Goal: Task Accomplishment & Management: Complete application form

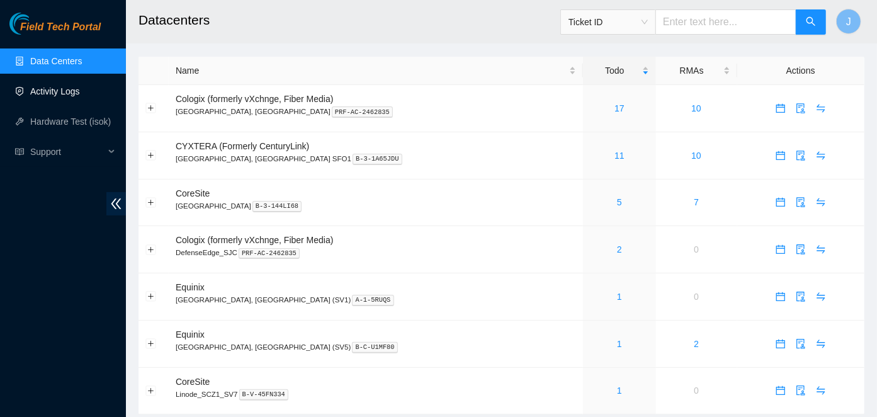
click at [42, 87] on link "Activity Logs" at bounding box center [55, 91] width 50 height 10
click at [57, 93] on link "Activity Logs" at bounding box center [55, 91] width 50 height 10
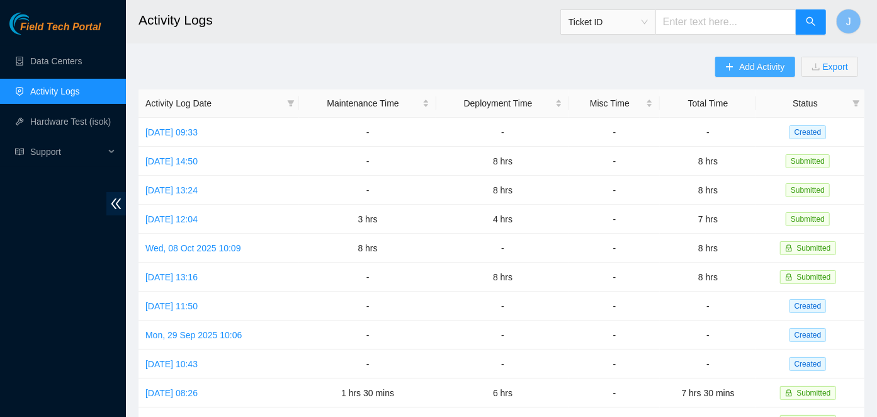
click at [752, 69] on span "Add Activity" at bounding box center [761, 67] width 45 height 14
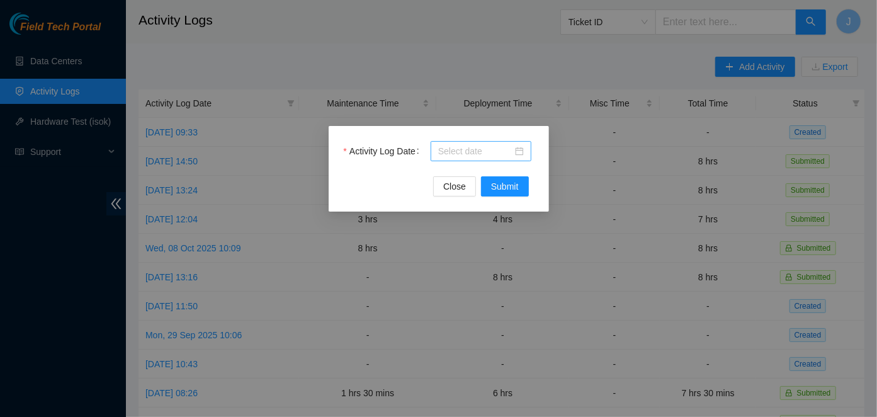
click at [518, 144] on div at bounding box center [481, 151] width 86 height 14
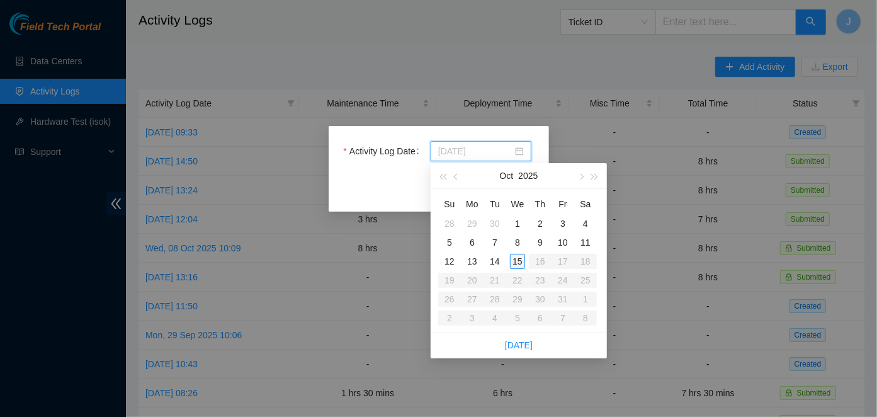
type input "2025-10-15"
click at [521, 261] on div "15" at bounding box center [517, 261] width 15 height 15
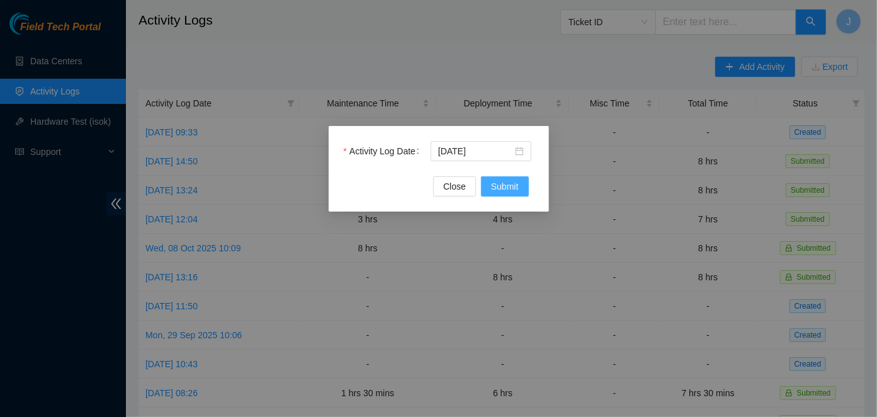
click at [499, 182] on span "Submit" at bounding box center [505, 186] width 28 height 14
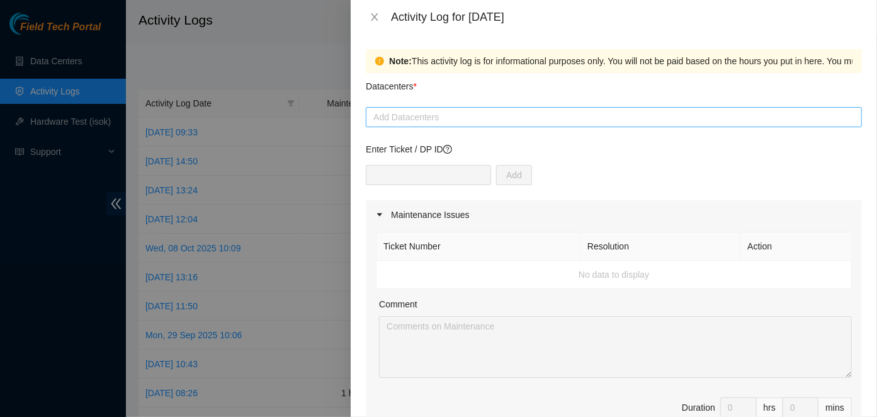
click at [448, 116] on div at bounding box center [614, 117] width 490 height 15
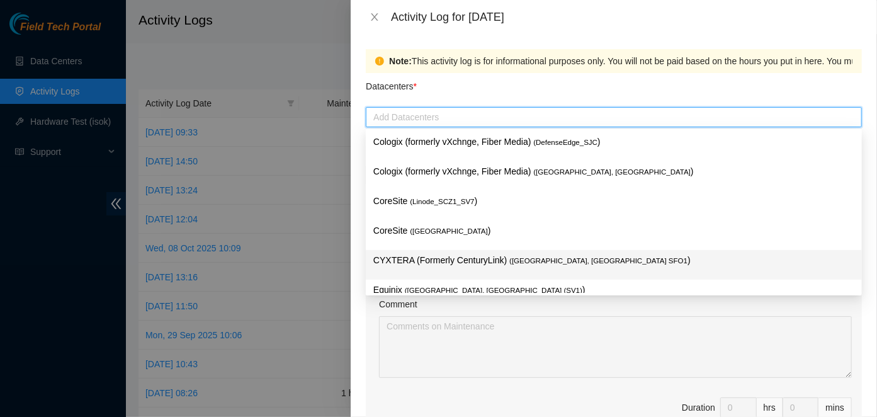
click at [471, 257] on p "CYXTERA (Formerly CenturyLink) ( Santa Clara, CA SFO1 )" at bounding box center [613, 260] width 481 height 14
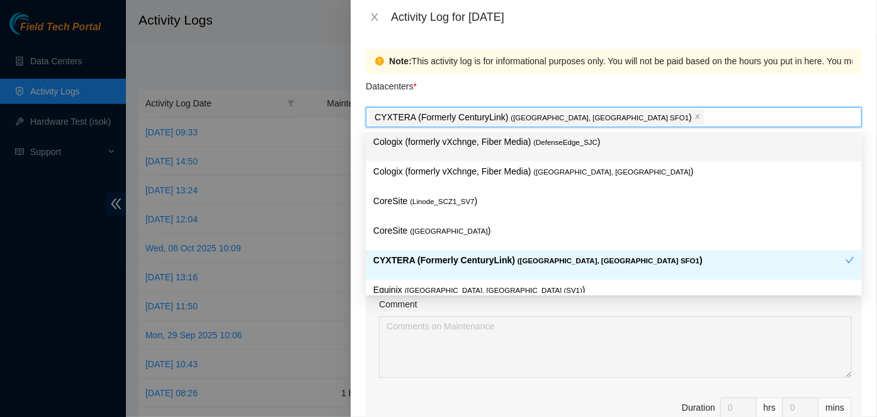
click at [514, 84] on div "Datacenters *" at bounding box center [614, 90] width 496 height 34
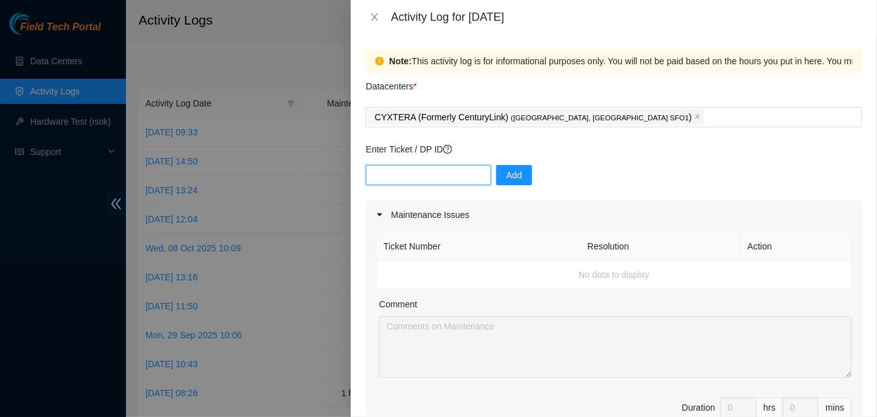
click at [424, 179] on input "text" at bounding box center [428, 175] width 125 height 20
type input "dp80778"
click at [506, 177] on span "Add" at bounding box center [514, 175] width 16 height 14
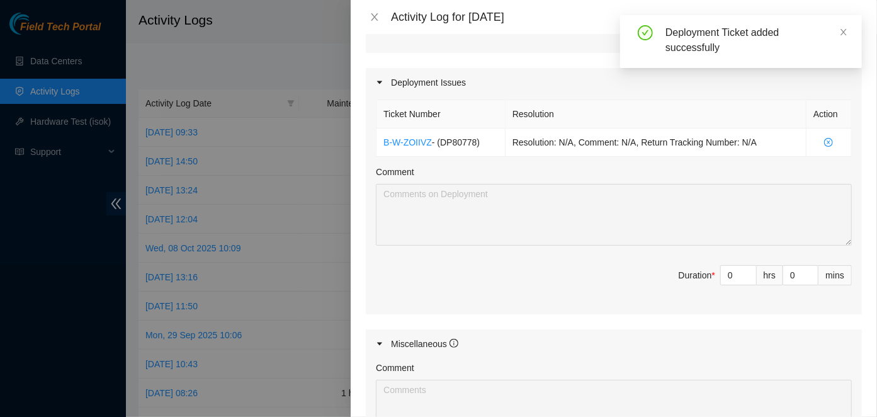
scroll to position [397, 0]
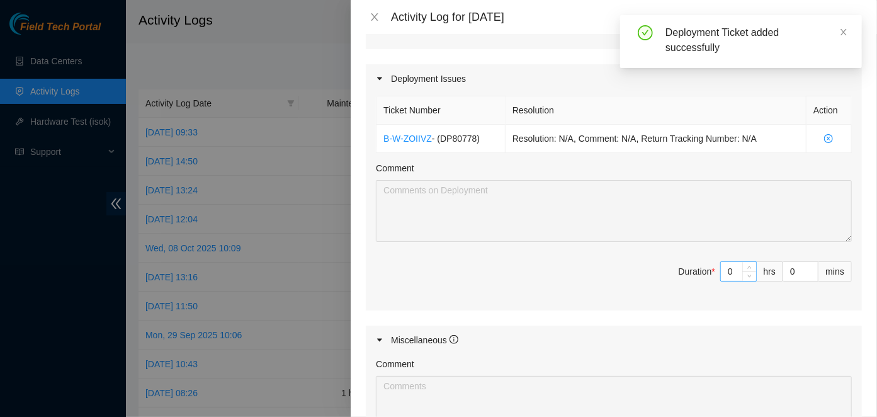
click at [739, 269] on input "0" at bounding box center [738, 271] width 35 height 19
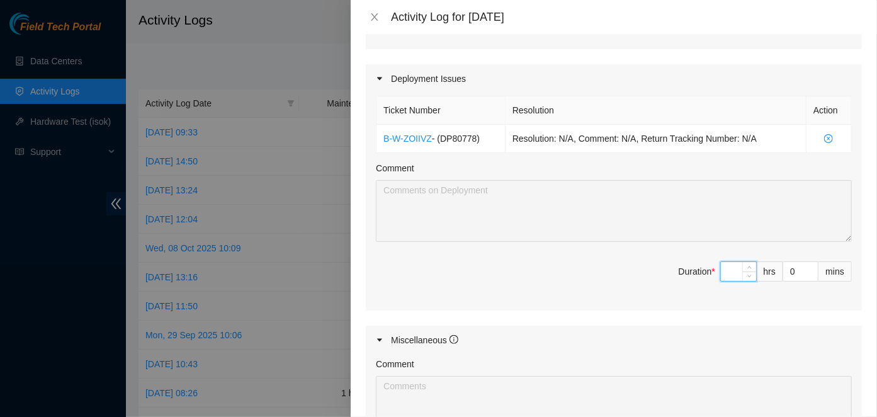
type input "8"
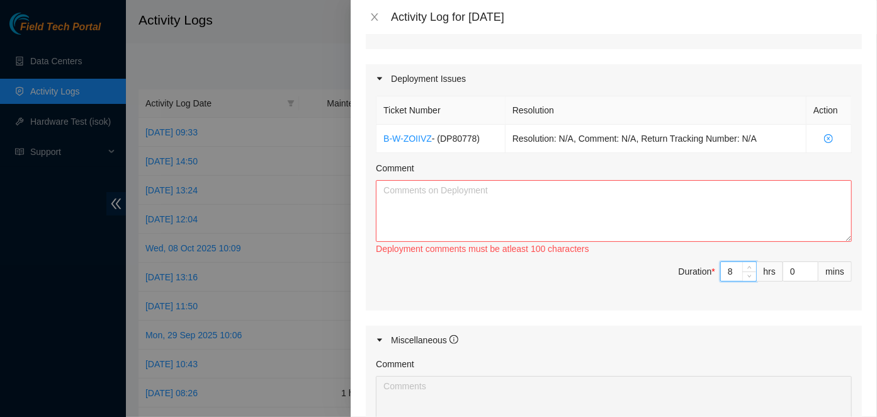
type input "8"
click at [416, 200] on textarea "Comment" at bounding box center [614, 211] width 476 height 62
paste textarea "DP80778 RMA - B-W-ZONHVB - CL-AX17 RMA - B-W-ZOKUB1 - CL-AX19 RMA - B-W-ZOIJ1J …"
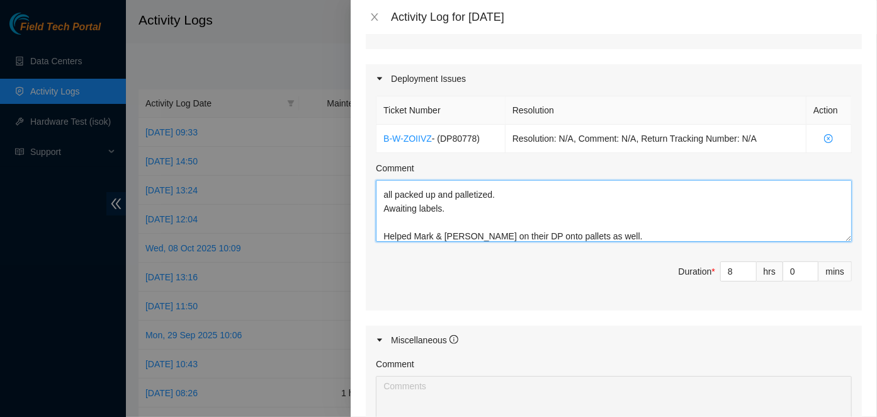
scroll to position [616, 0]
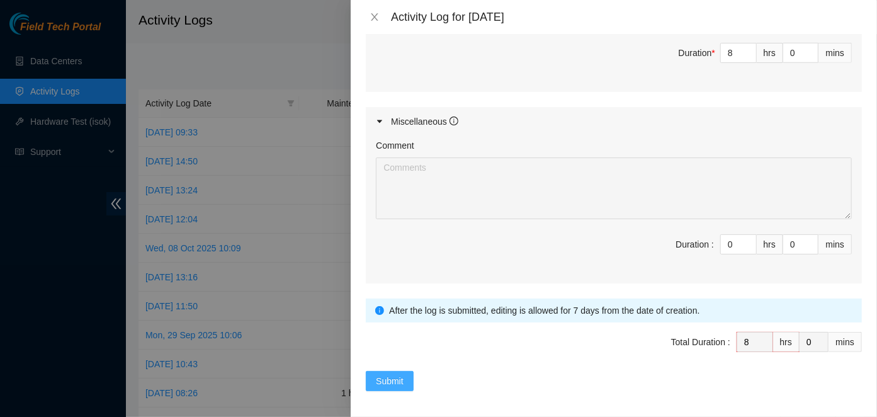
type textarea "DP80778 RMA - B-W-ZONHVB - CL-AX17 RMA - B-W-ZOKUB1 - CL-AX19 RMA - B-W-ZOIJ1J …"
click at [403, 381] on span "Submit" at bounding box center [390, 381] width 28 height 14
